Goal: Information Seeking & Learning: Understand process/instructions

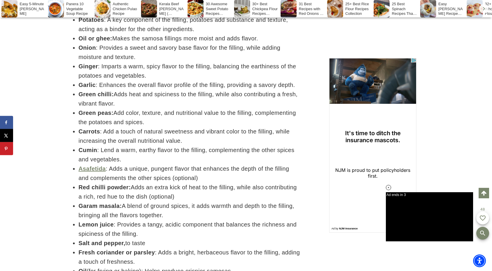
drag, startPoint x: 125, startPoint y: 115, endPoint x: 105, endPoint y: 85, distance: 36.8
click at [105, 85] on ul "Potatoes : A key component of the filling, potatoes add substance and texture, …" at bounding box center [183, 145] width 233 height 261
click at [105, 80] on li "Ginger : Imparts a warm, spicy flavor to the filling, balancing the earthiness …" at bounding box center [190, 71] width 222 height 19
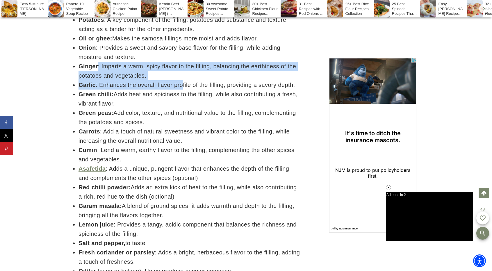
drag, startPoint x: 97, startPoint y: 78, endPoint x: 182, endPoint y: 97, distance: 87.7
click at [182, 97] on ul "Potatoes : A key component of the filling, potatoes add substance and texture, …" at bounding box center [183, 145] width 233 height 261
click at [182, 90] on li "Garlic : Enhances the overall flavor profile of the filling, providing a savory…" at bounding box center [190, 84] width 222 height 9
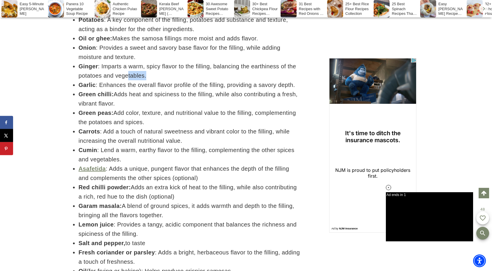
drag, startPoint x: 166, startPoint y: 93, endPoint x: 119, endPoint y: 86, distance: 47.8
click at [119, 80] on li "Ginger : Imparts a warm, spicy flavor to the filling, balancing the earthiness …" at bounding box center [190, 71] width 222 height 19
drag, startPoint x: 108, startPoint y: 80, endPoint x: 168, endPoint y: 83, distance: 60.3
click at [168, 80] on li "Ginger : Imparts a warm, spicy flavor to the filling, balancing the earthiness …" at bounding box center [190, 71] width 222 height 19
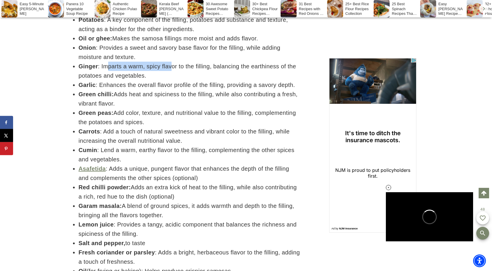
click at [168, 80] on li "Ginger : Imparts a warm, spicy flavor to the filling, balancing the earthiness …" at bounding box center [190, 71] width 222 height 19
drag, startPoint x: 165, startPoint y: 89, endPoint x: 118, endPoint y: 81, distance: 47.4
click at [118, 80] on li "Ginger : Imparts a warm, spicy flavor to the filling, balancing the earthiness …" at bounding box center [190, 71] width 222 height 19
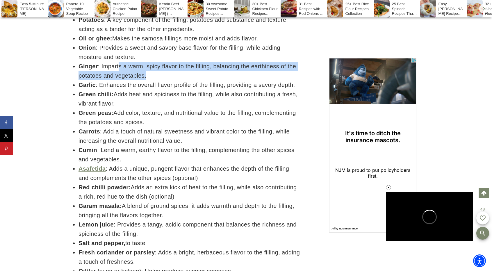
click at [118, 80] on li "Ginger : Imparts a warm, spicy flavor to the filling, balancing the earthiness …" at bounding box center [190, 71] width 222 height 19
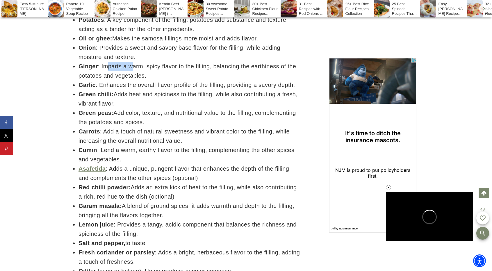
drag, startPoint x: 108, startPoint y: 80, endPoint x: 158, endPoint y: 82, distance: 50.4
click at [158, 80] on li "Ginger : Imparts a warm, spicy flavor to the filling, balancing the earthiness …" at bounding box center [190, 71] width 222 height 19
drag, startPoint x: 158, startPoint y: 91, endPoint x: 121, endPoint y: 83, distance: 37.8
click at [121, 80] on li "Ginger : Imparts a warm, spicy flavor to the filling, balancing the earthiness …" at bounding box center [190, 71] width 222 height 19
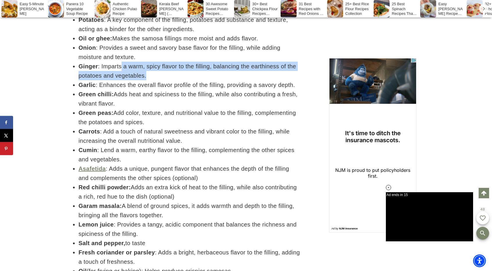
click at [121, 80] on li "Ginger : Imparts a warm, spicy flavor to the filling, balancing the earthiness …" at bounding box center [190, 71] width 222 height 19
drag, startPoint x: 121, startPoint y: 83, endPoint x: 161, endPoint y: 93, distance: 40.7
click at [161, 80] on li "Ginger : Imparts a warm, spicy flavor to the filling, balancing the earthiness …" at bounding box center [190, 71] width 222 height 19
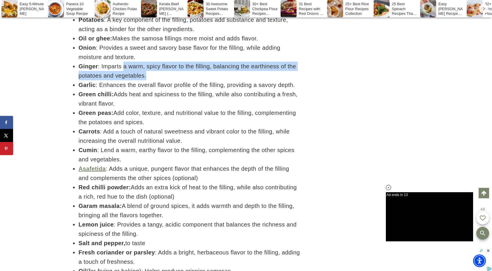
drag, startPoint x: 161, startPoint y: 93, endPoint x: 122, endPoint y: 83, distance: 39.9
click at [122, 80] on li "Ginger : Imparts a warm, spicy flavor to the filling, balancing the earthiness …" at bounding box center [190, 71] width 222 height 19
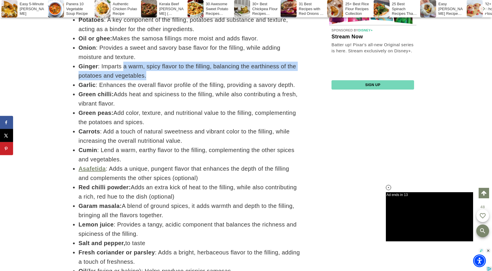
click at [122, 80] on li "Ginger : Imparts a warm, spicy flavor to the filling, balancing the earthiness …" at bounding box center [190, 71] width 222 height 19
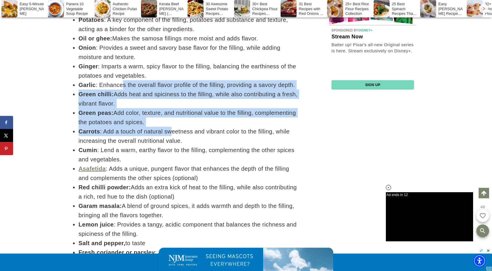
drag, startPoint x: 120, startPoint y: 96, endPoint x: 208, endPoint y: 174, distance: 117.9
click at [208, 174] on ul "Potatoes : A key component of the filling, potatoes add substance and texture, …" at bounding box center [183, 145] width 233 height 261
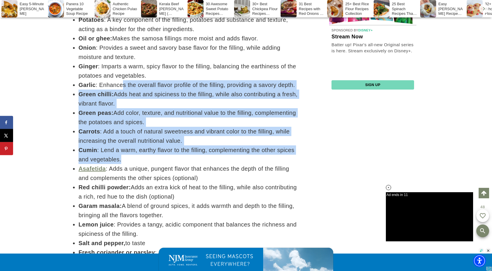
click at [208, 164] on li "Cumin : Lend a warm, earthy flavor to the filling, complementing the other spic…" at bounding box center [190, 154] width 222 height 19
drag, startPoint x: 215, startPoint y: 190, endPoint x: 132, endPoint y: 128, distance: 103.7
click at [132, 128] on ul "Potatoes : A key component of the filling, potatoes add substance and texture, …" at bounding box center [183, 145] width 233 height 261
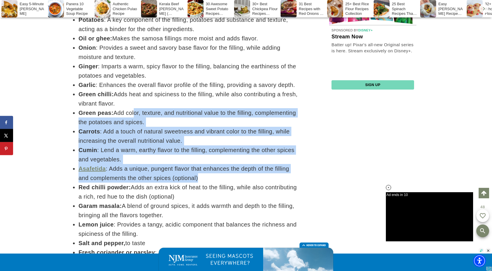
click at [132, 127] on li "Green peas: Add color, texture, and nutritional value to the filling, complemen…" at bounding box center [190, 117] width 222 height 19
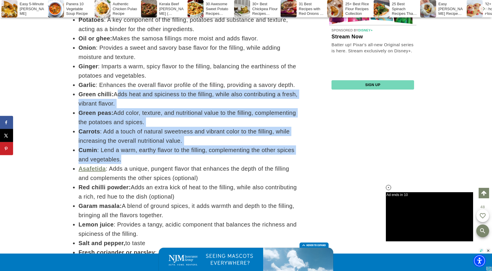
drag, startPoint x: 115, startPoint y: 110, endPoint x: 210, endPoint y: 182, distance: 119.0
click at [210, 182] on ul "Potatoes : A key component of the filling, potatoes add substance and texture, …" at bounding box center [183, 145] width 233 height 261
click at [210, 182] on li "Asafetida : Adds a unique, pungent flavor that enhances the depth of the fillin…" at bounding box center [190, 173] width 222 height 19
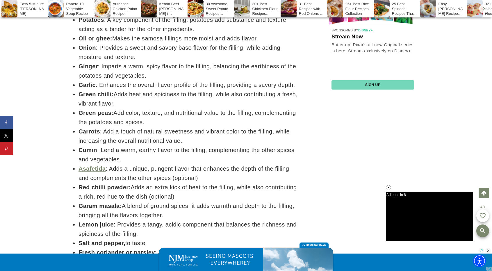
click at [210, 182] on li "Asafetida : Adds a unique, pungent flavor that enhances the depth of the fillin…" at bounding box center [190, 173] width 222 height 19
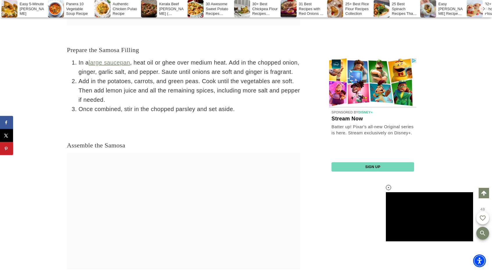
drag, startPoint x: 180, startPoint y: 132, endPoint x: 164, endPoint y: 118, distance: 21.8
click at [164, 114] on ol "In a large saucepan , heat oil or ghee over medium heat. Add in the chopped oni…" at bounding box center [183, 86] width 233 height 56
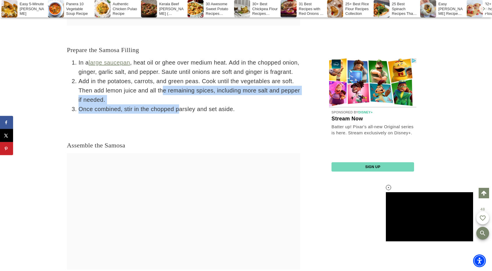
click at [164, 104] on li "Add in the potatoes, carrots, and green peas. Cook until the vegetables are sof…" at bounding box center [190, 91] width 222 height 28
drag, startPoint x: 136, startPoint y: 110, endPoint x: 211, endPoint y: 134, distance: 78.0
click at [211, 114] on ol "In a large saucepan , heat oil or ghee over medium heat. Add in the chopped oni…" at bounding box center [183, 86] width 233 height 56
click at [211, 114] on li "Once combined, stir in the chopped parsley and set aside." at bounding box center [190, 108] width 222 height 9
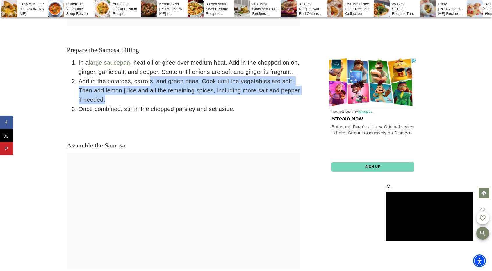
drag, startPoint x: 152, startPoint y: 108, endPoint x: 218, endPoint y: 130, distance: 69.4
click at [218, 114] on ol "In a large saucepan , heat oil or ghee over medium heat. Add in the chopped oni…" at bounding box center [183, 86] width 233 height 56
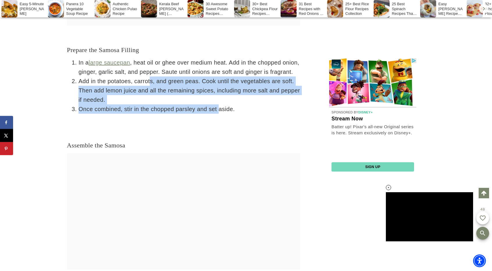
click at [218, 114] on li "Once combined, stir in the chopped parsley and set aside." at bounding box center [190, 108] width 222 height 9
drag, startPoint x: 140, startPoint y: 107, endPoint x: 207, endPoint y: 139, distance: 73.7
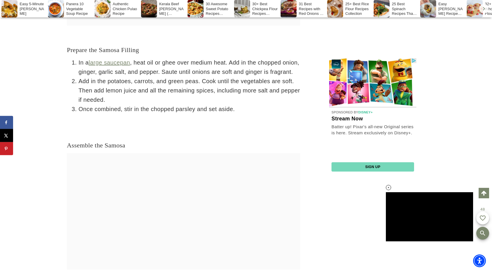
drag, startPoint x: 137, startPoint y: 109, endPoint x: 198, endPoint y: 134, distance: 66.0
click at [198, 114] on ol "In a large saucepan , heat oil or ghee over medium heat. Add in the chopped oni…" at bounding box center [183, 86] width 233 height 56
click at [198, 114] on li "Once combined, stir in the chopped parsley and set aside." at bounding box center [190, 108] width 222 height 9
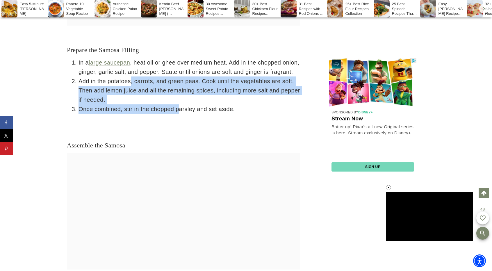
drag, startPoint x: 131, startPoint y: 107, endPoint x: 191, endPoint y: 137, distance: 67.0
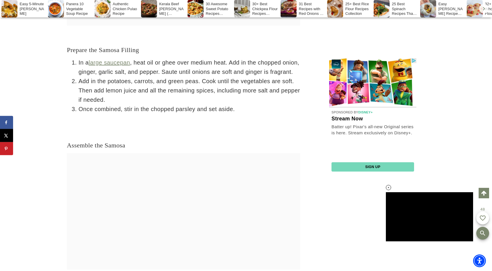
drag, startPoint x: 121, startPoint y: 109, endPoint x: 190, endPoint y: 130, distance: 72.2
click at [190, 114] on ol "In a large saucepan , heat oil or ghee over medium heat. Add in the chopped oni…" at bounding box center [183, 86] width 233 height 56
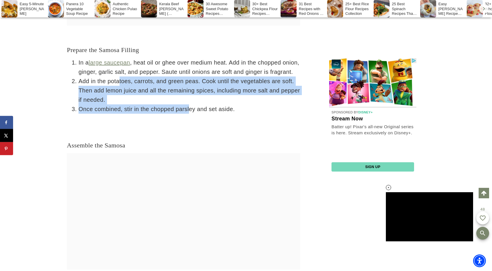
click at [190, 114] on li "Once combined, stir in the chopped parsley and set aside." at bounding box center [190, 108] width 222 height 9
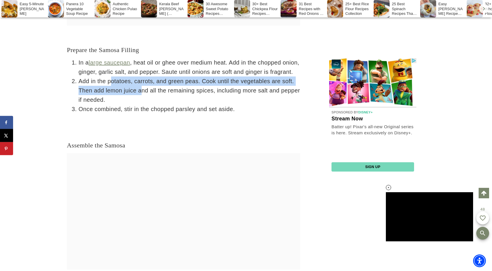
drag, startPoint x: 111, startPoint y: 100, endPoint x: 177, endPoint y: 127, distance: 71.9
click at [177, 104] on li "Add in the potatoes, carrots, and green peas. Cook until the vegetables are sof…" at bounding box center [190, 91] width 222 height 28
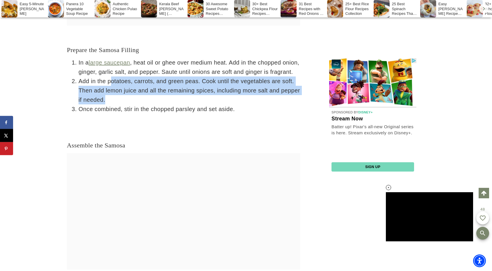
click at [177, 104] on li "Add in the potatoes, carrots, and green peas. Cook until the vegetables are sof…" at bounding box center [190, 91] width 222 height 28
